Goal: Task Accomplishment & Management: Manage account settings

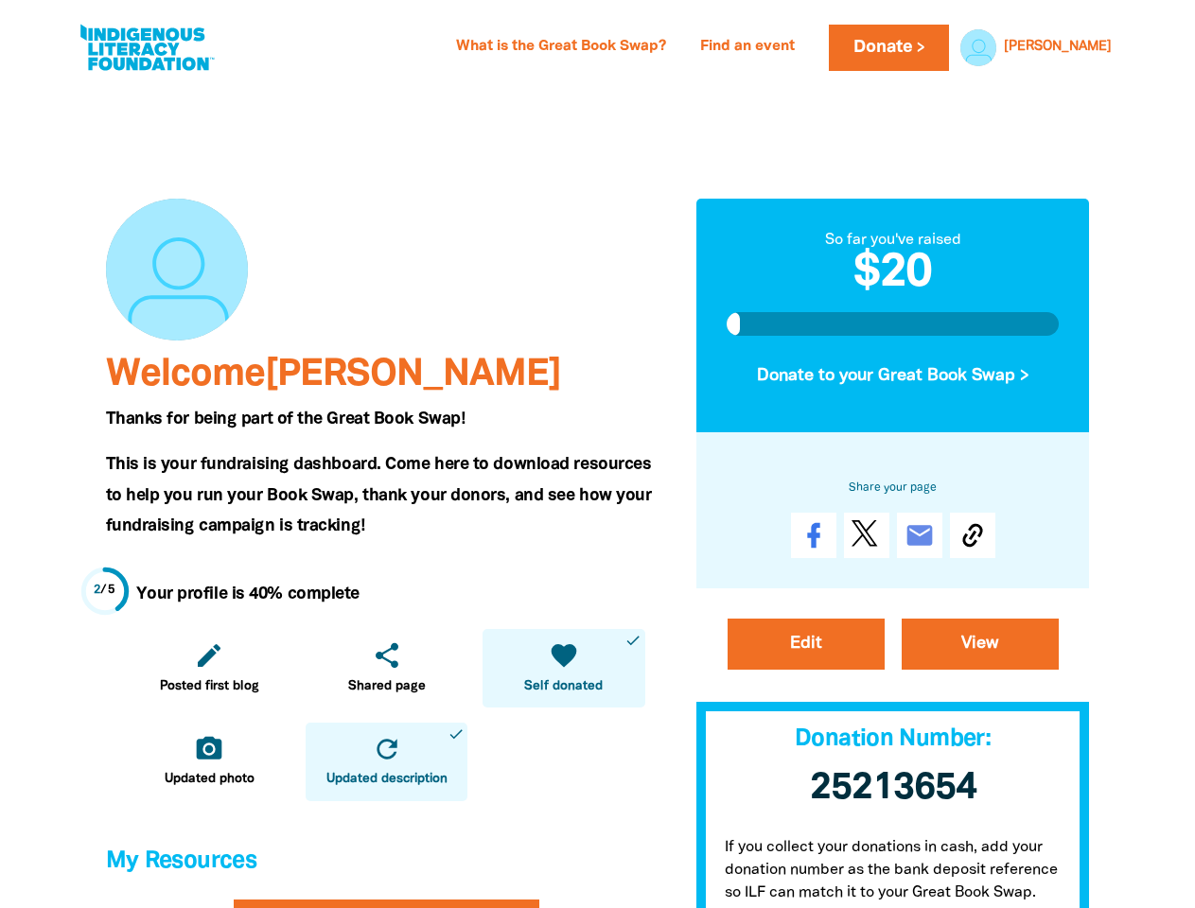
click at [597, 457] on span "This is your fundraising dashboard. Come here to download resources to help you…" at bounding box center [379, 495] width 546 height 77
click at [1084, 47] on link "[PERSON_NAME]" at bounding box center [1057, 47] width 108 height 13
click at [209, 668] on icon "edit" at bounding box center [209, 655] width 30 height 30
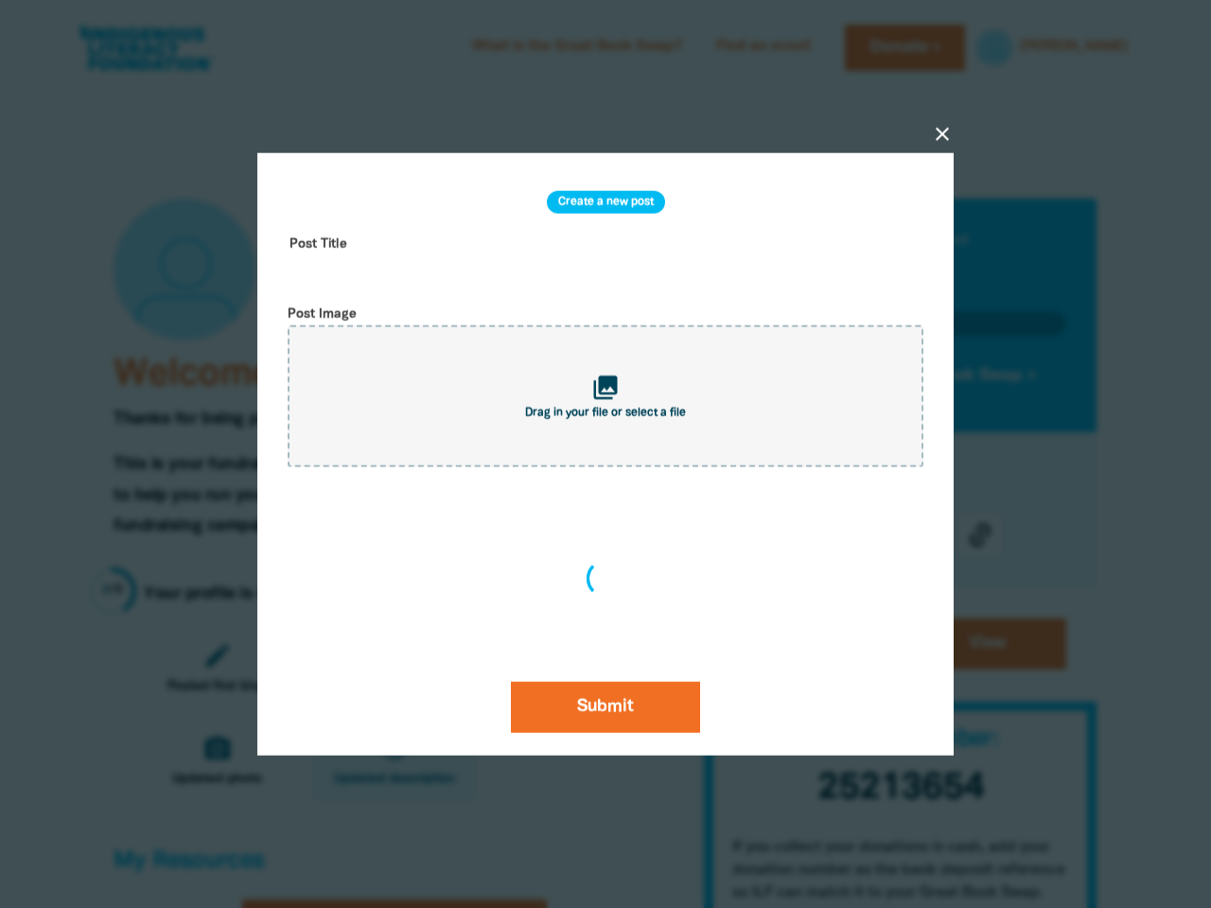
click at [386, 668] on div "close Create a new post Post Title Post Image collections Drag in your file or …" at bounding box center [605, 454] width 757 height 784
click at [563, 668] on div "close Create a new post Post Title Post Image collections Drag in your file or …" at bounding box center [605, 454] width 757 height 784
click at [209, 761] on div at bounding box center [605, 454] width 1211 height 908
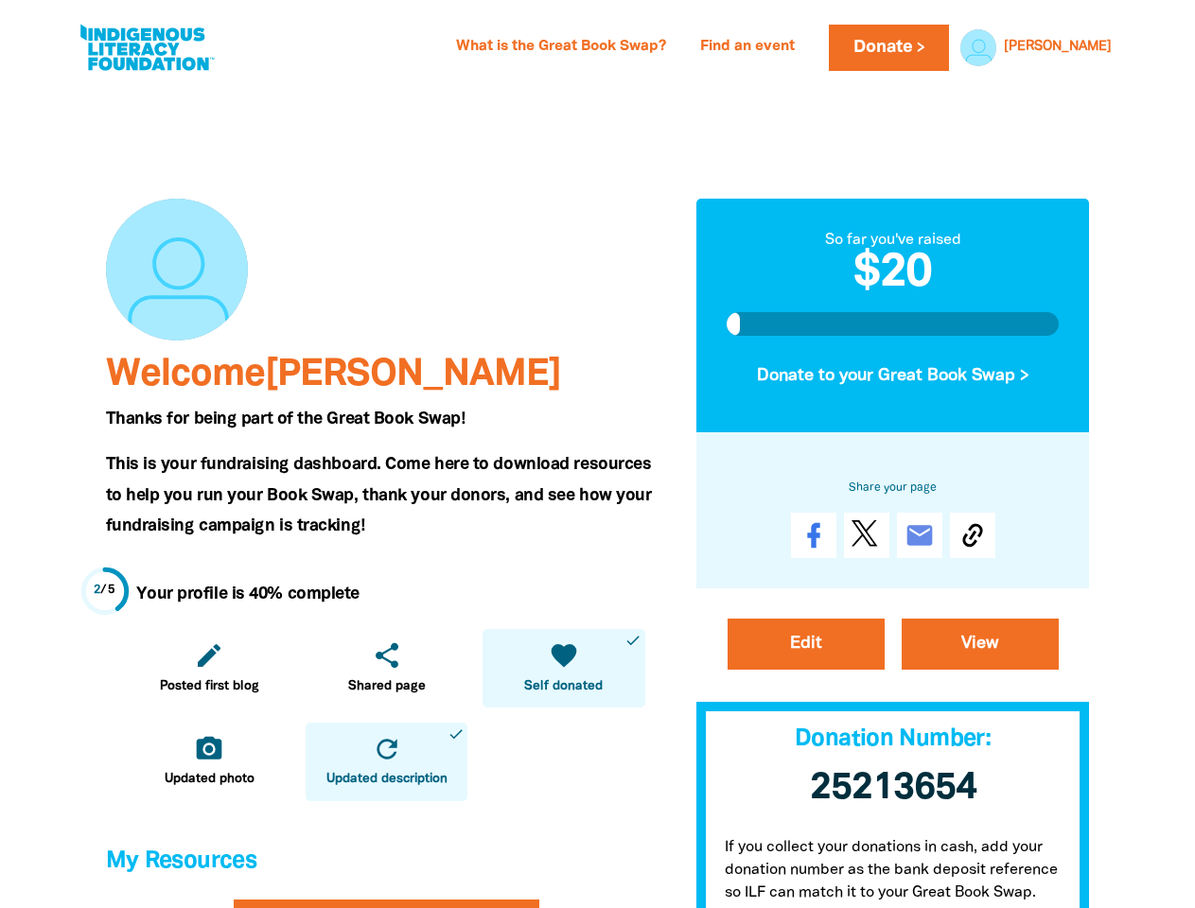
click at [386, 761] on icon "refresh" at bounding box center [387, 749] width 30 height 30
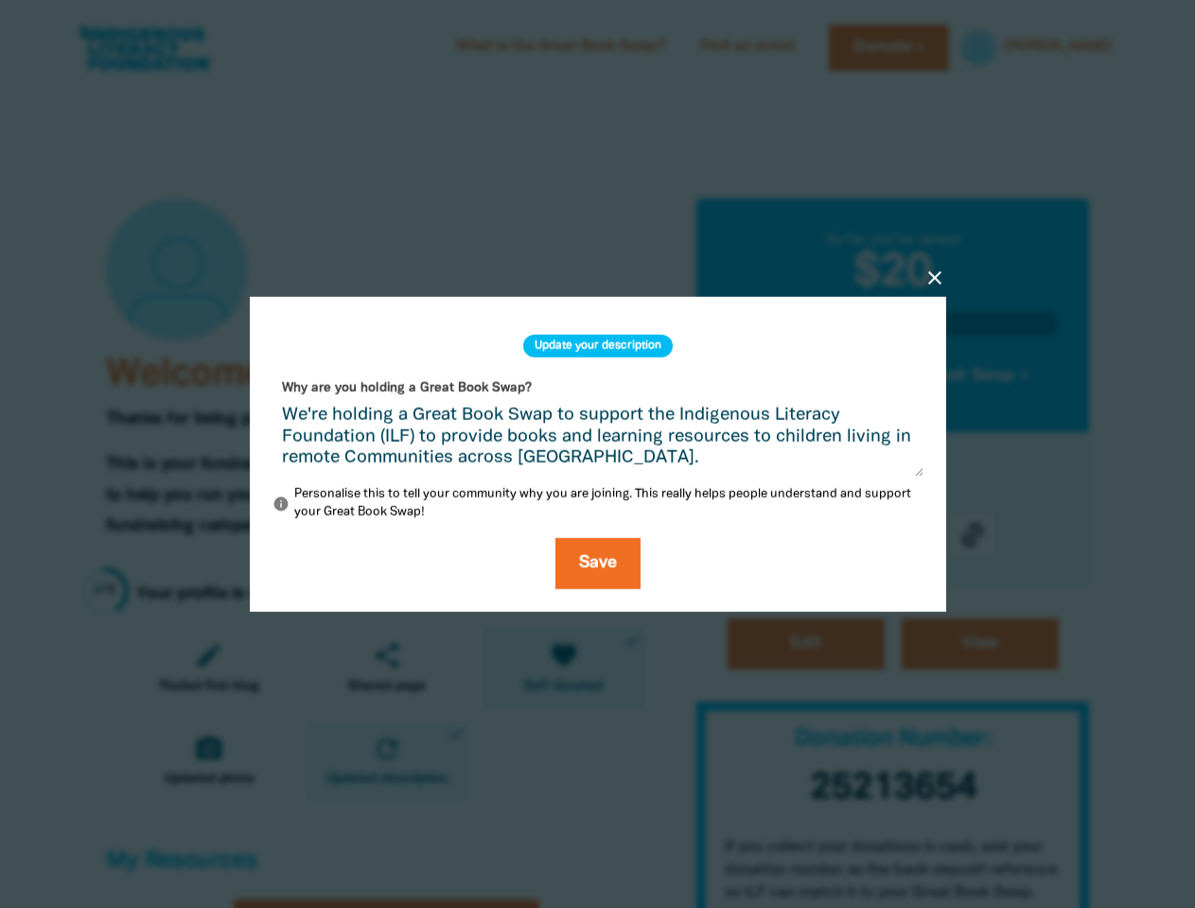
click at [893, 375] on div "close Update your description Why are you holding a Great Book Swap? We're hold…" at bounding box center [597, 454] width 757 height 497
click at [972, 535] on div "close Update your description Why are you holding a Great Book Swap? We're hold…" at bounding box center [597, 454] width 757 height 497
